Goal: Find specific page/section: Find specific page/section

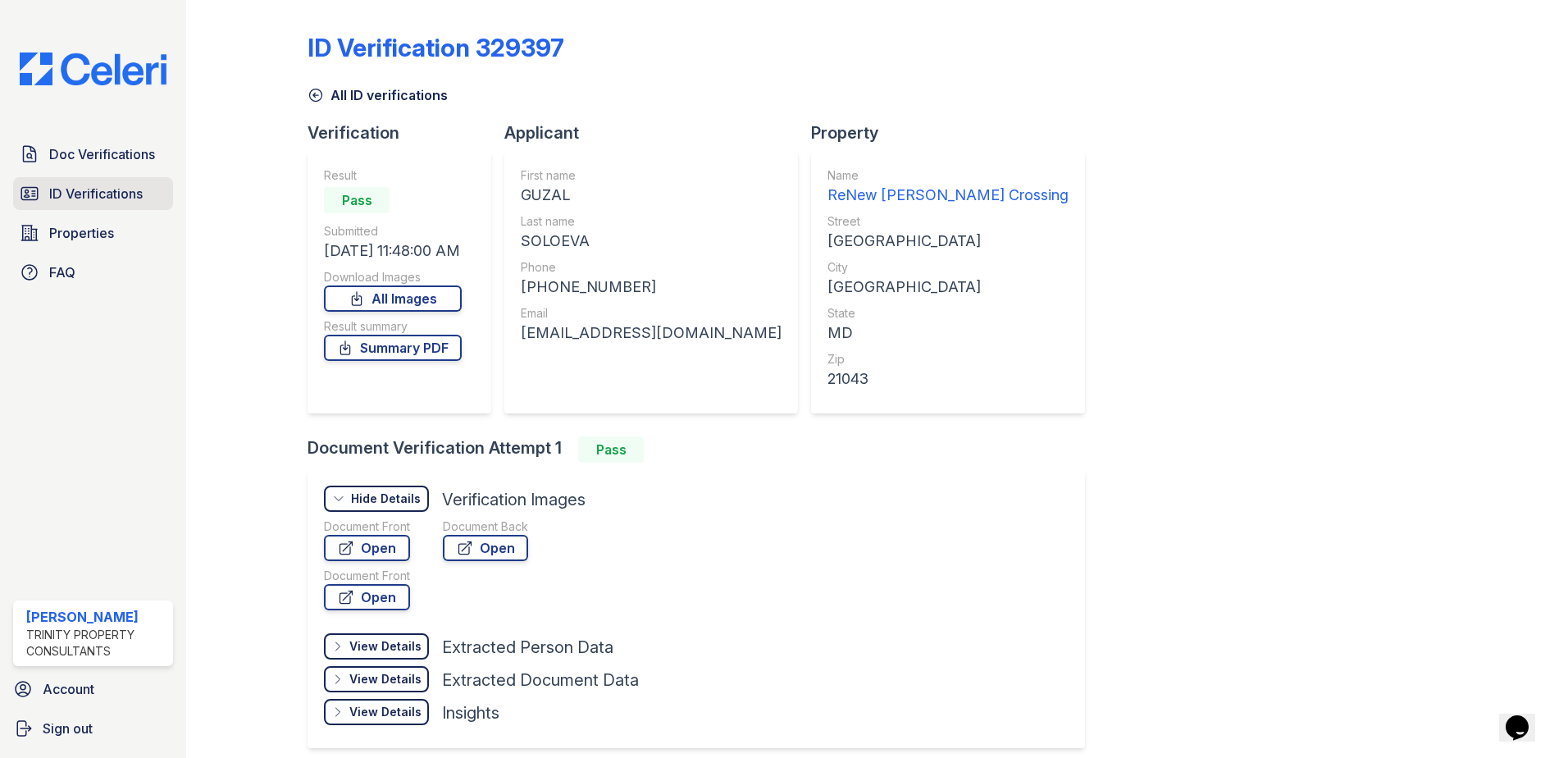
click at [95, 194] on span "ID Verifications" at bounding box center [96, 194] width 94 height 20
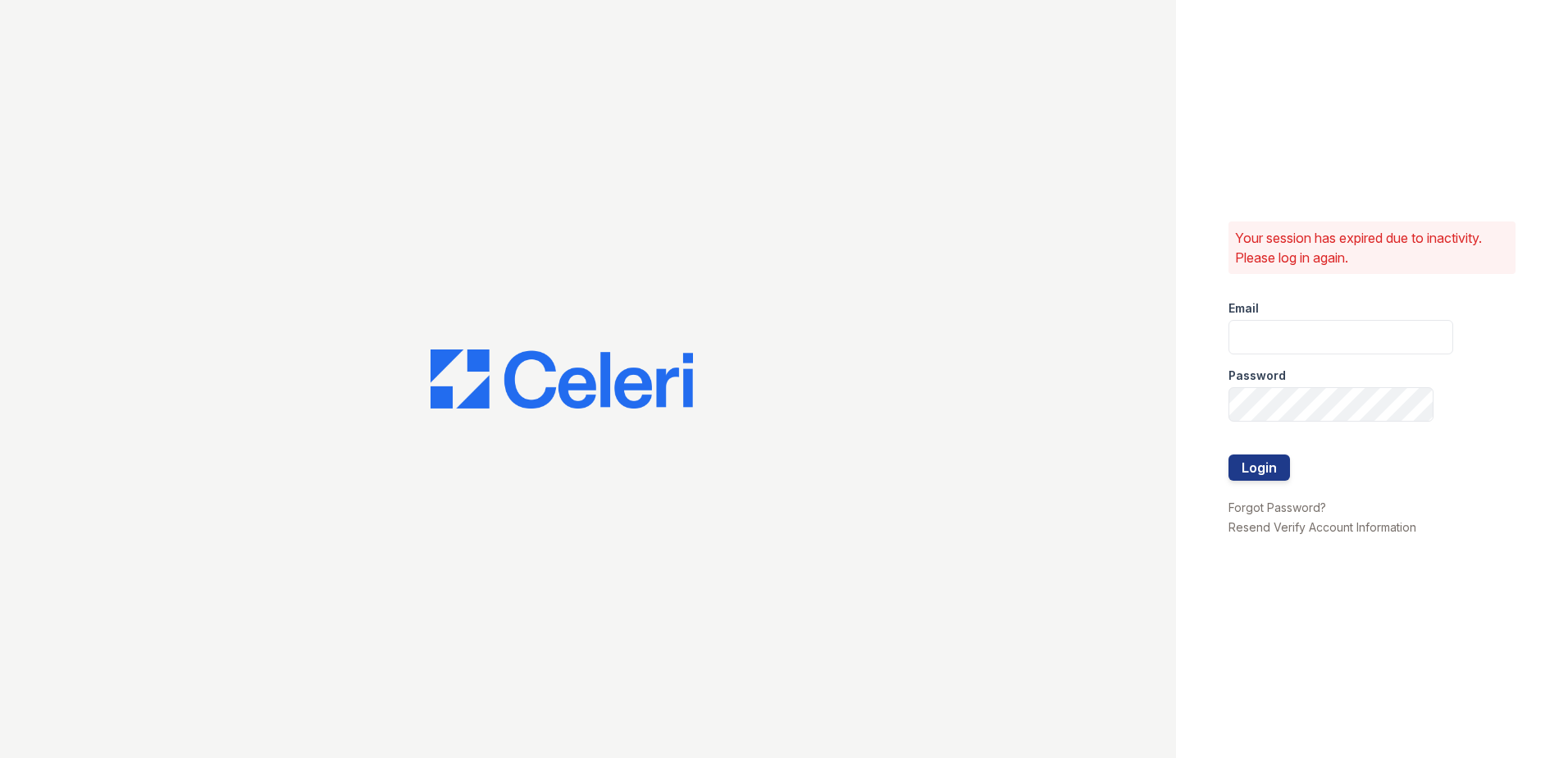
type input "[EMAIL_ADDRESS][DOMAIN_NAME]"
click at [1258, 465] on button "Login" at bounding box center [1259, 467] width 61 height 26
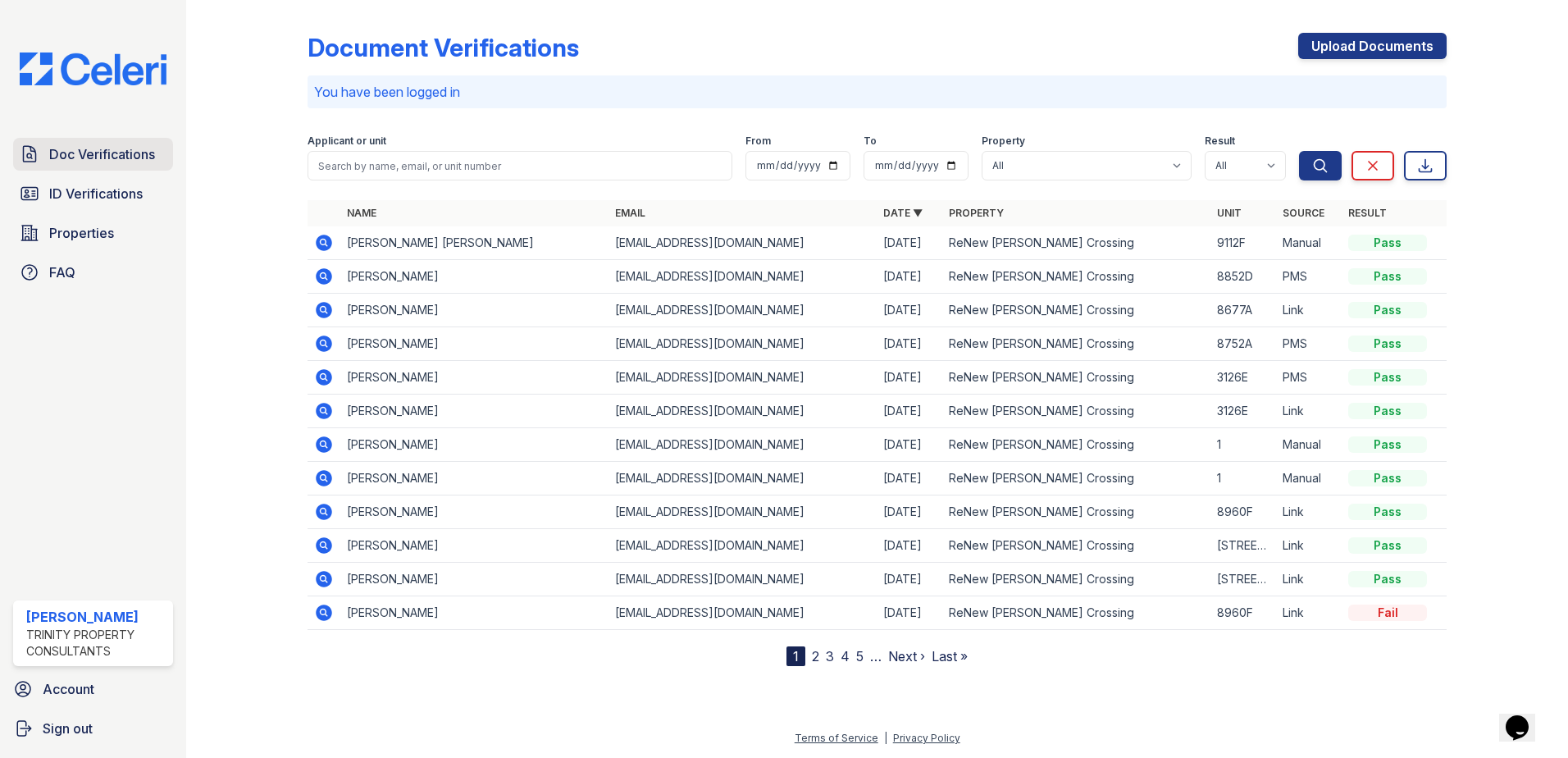
click at [110, 161] on span "Doc Verifications" at bounding box center [103, 154] width 106 height 20
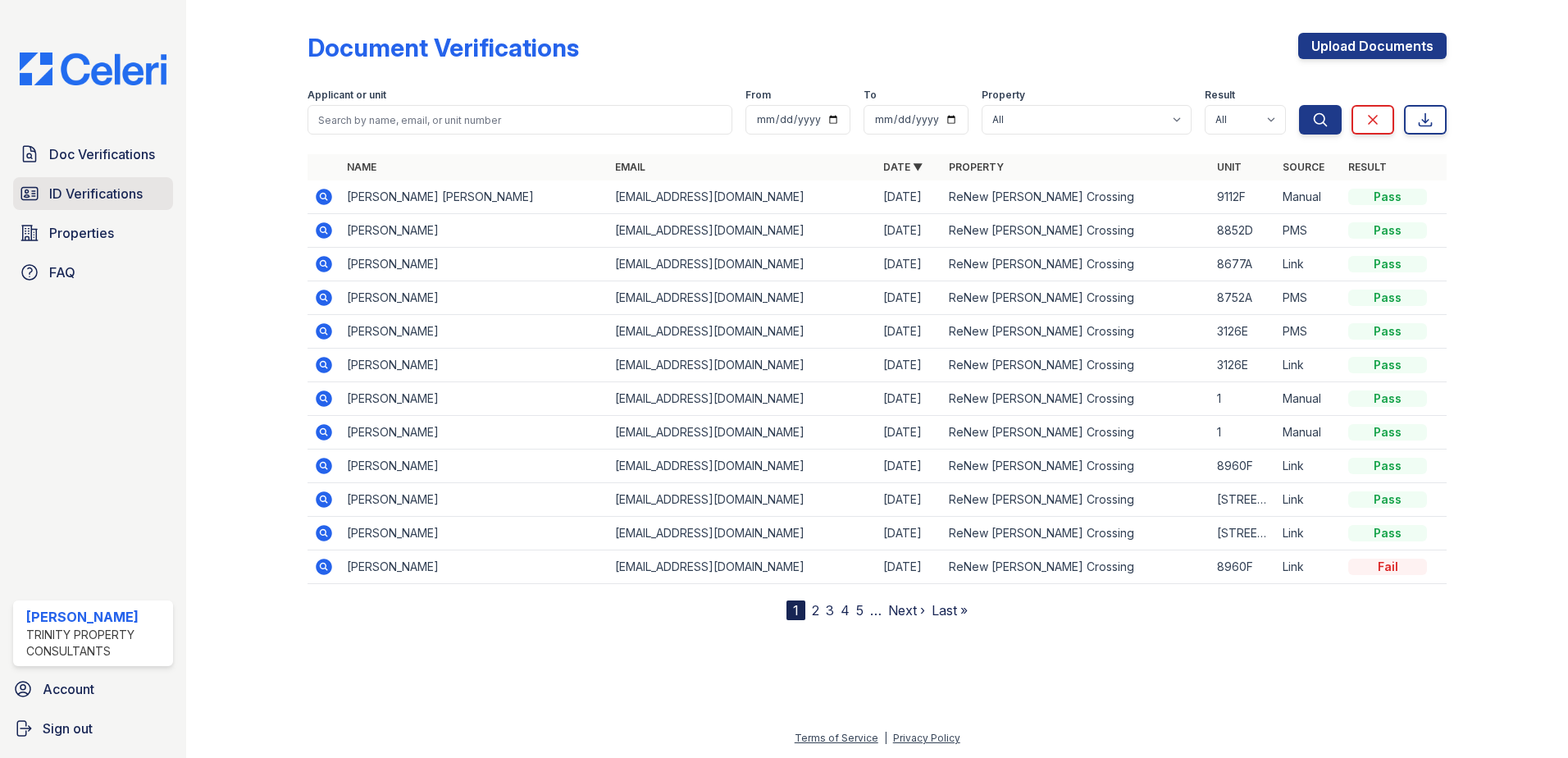
click at [120, 194] on span "ID Verifications" at bounding box center [96, 194] width 94 height 20
